Goal: Task Accomplishment & Management: Manage account settings

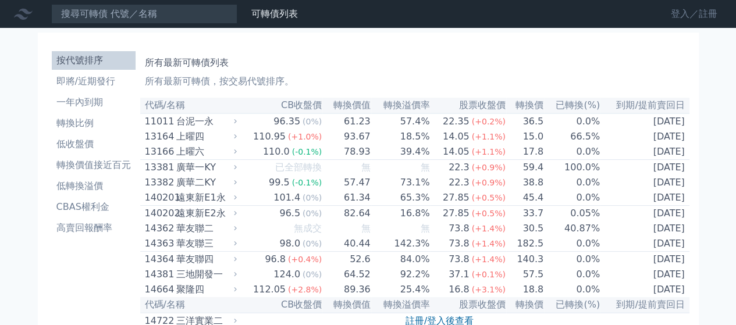
click at [684, 14] on link "登入／註冊" at bounding box center [694, 14] width 65 height 19
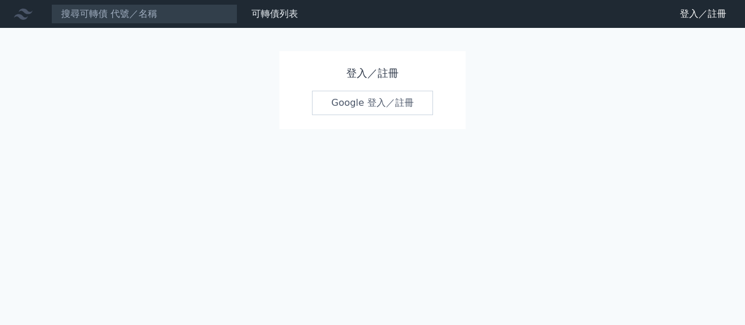
click at [359, 106] on link "Google 登入／註冊" at bounding box center [372, 103] width 121 height 24
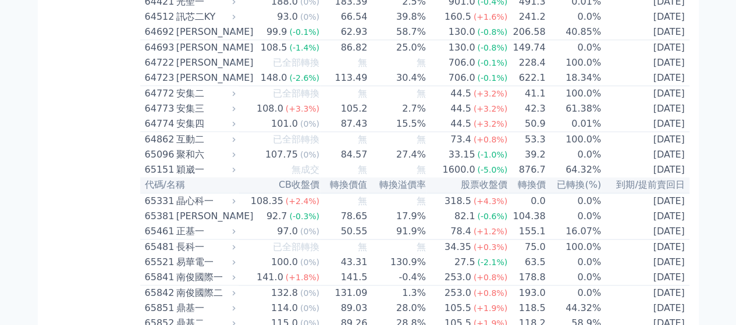
scroll to position [5024, 0]
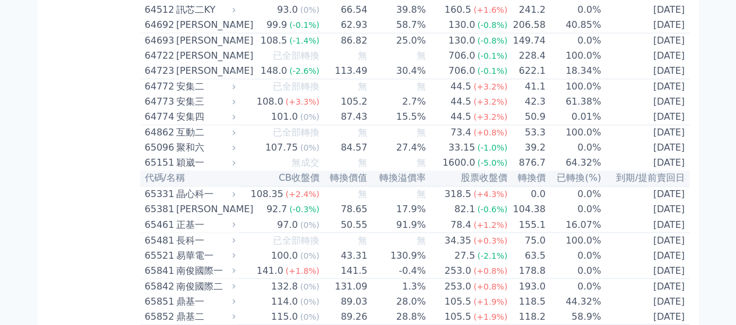
scroll to position [5432, 0]
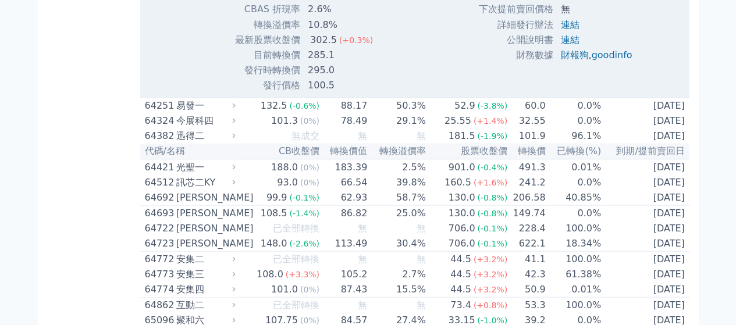
scroll to position [5704, 0]
